Goal: Use online tool/utility: Utilize a website feature to perform a specific function

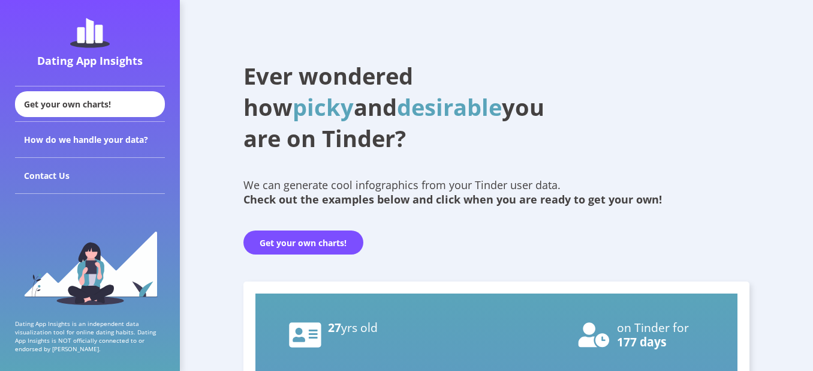
click at [299, 240] on button "Get your own charts!" at bounding box center [304, 242] width 120 height 24
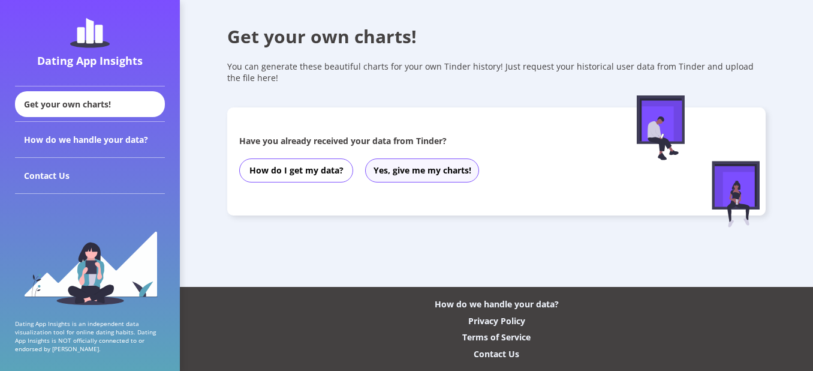
drag, startPoint x: 395, startPoint y: 184, endPoint x: 400, endPoint y: 175, distance: 10.2
click at [395, 183] on div "How do I get my data? Yes, give me my charts!" at bounding box center [419, 170] width 360 height 36
click at [401, 168] on button "Yes, give me my charts!" at bounding box center [422, 170] width 114 height 24
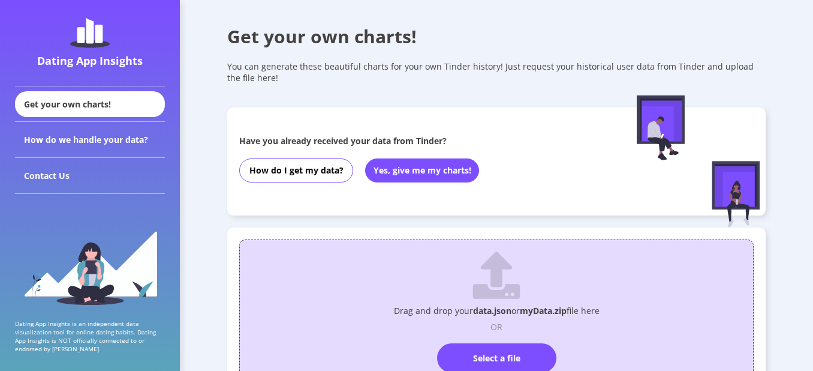
scroll to position [89, 0]
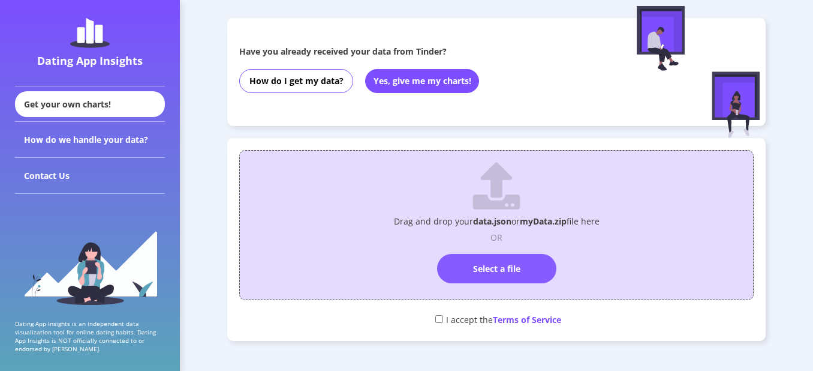
click at [455, 268] on label "Select a file" at bounding box center [496, 268] width 119 height 29
click at [497, 248] on input "Select a file" at bounding box center [497, 248] width 0 height 0
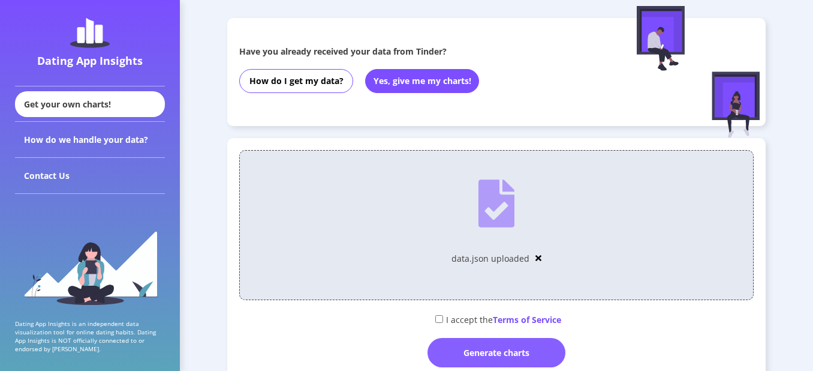
click at [464, 353] on div "Generate charts" at bounding box center [497, 352] width 138 height 29
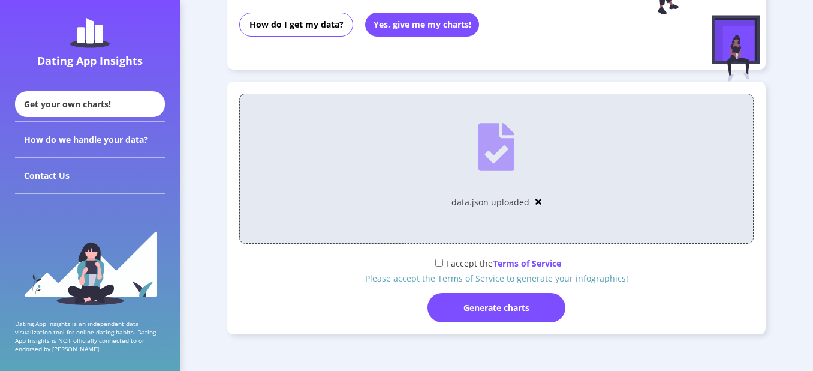
scroll to position [149, 0]
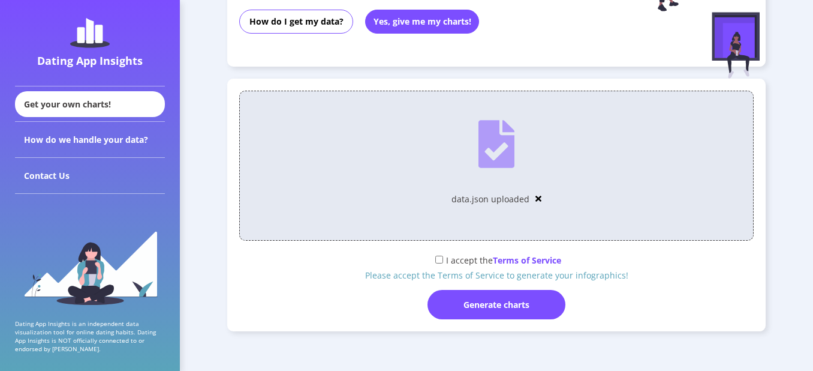
click at [437, 257] on input "checkbox" at bounding box center [440, 260] width 8 height 8
checkbox input "true"
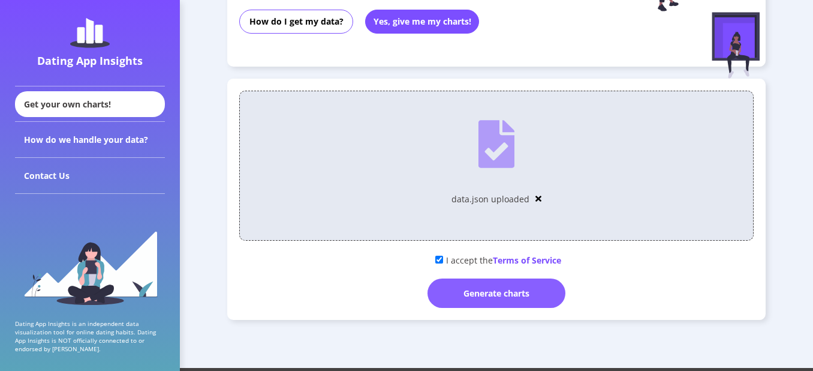
click at [464, 302] on div "Generate charts" at bounding box center [497, 292] width 138 height 29
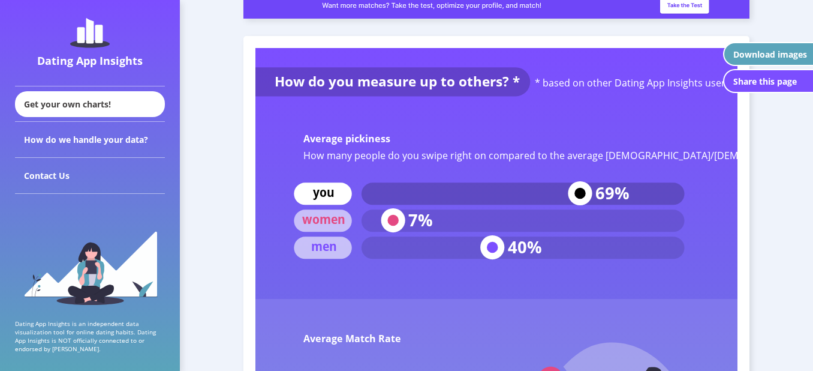
scroll to position [3950, 0]
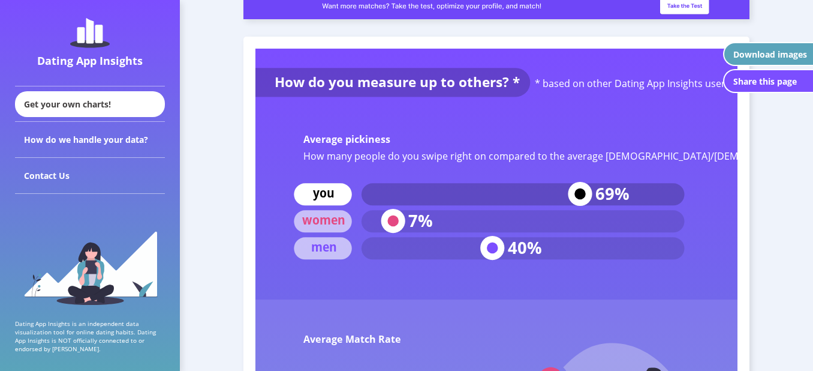
click at [436, 157] on text "How many people do you swipe right on compared to the average [DEMOGRAPHIC_DATA…" at bounding box center [575, 155] width 543 height 13
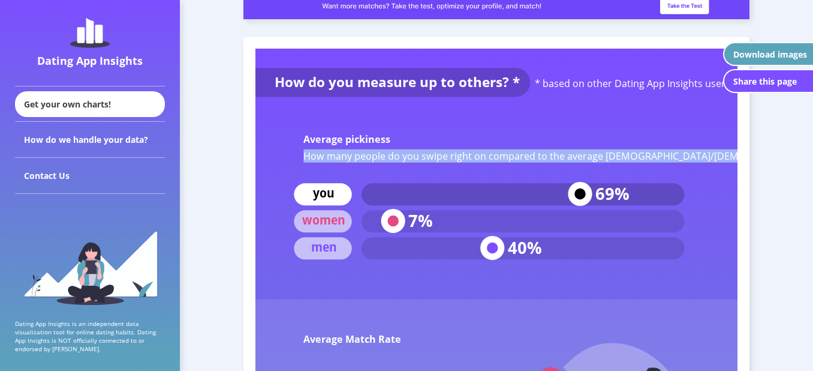
click at [436, 157] on text "How many people do you swipe right on compared to the average [DEMOGRAPHIC_DATA…" at bounding box center [575, 155] width 543 height 13
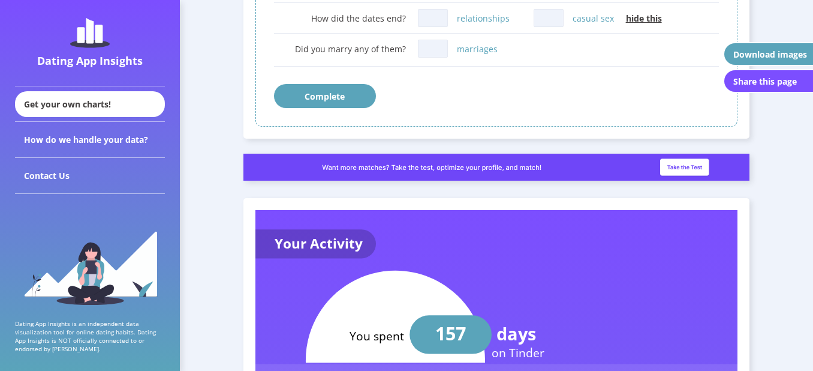
scroll to position [1097, 0]
